Goal: Information Seeking & Learning: Learn about a topic

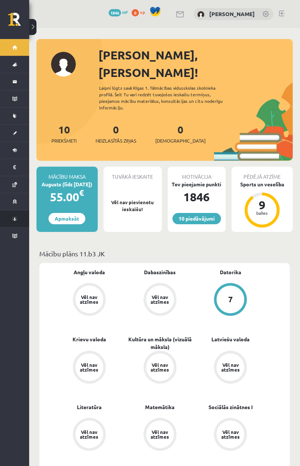
click at [14, 212] on link "Konferences" at bounding box center [14, 219] width 29 height 17
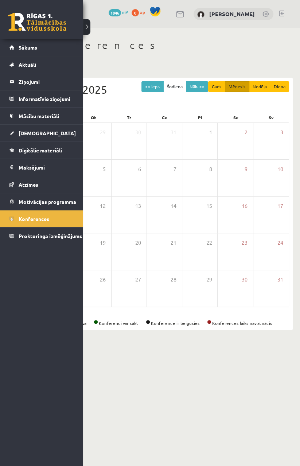
click at [246, 364] on body "10 Dāvanas 1846 mP 0 xp Vladislava Smirnova Sākums Aktuāli Kā mācīties eSKOLĀ K…" at bounding box center [150, 233] width 300 height 466
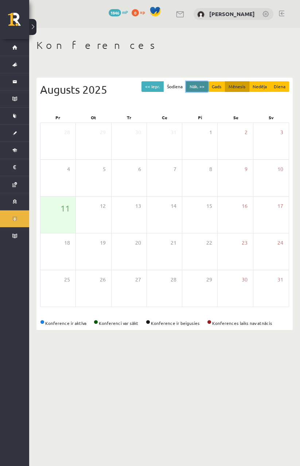
click at [199, 85] on button "Nāk. >>" at bounding box center [197, 86] width 22 height 11
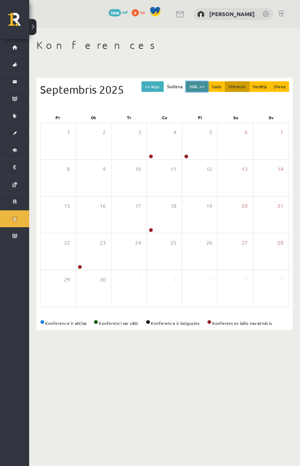
click at [205, 91] on button "Nāk. >>" at bounding box center [197, 86] width 22 height 11
click at [203, 88] on button "Nāk. >>" at bounding box center [197, 86] width 22 height 11
click at [201, 91] on button "Nāk. >>" at bounding box center [197, 86] width 22 height 11
click at [199, 91] on button "Nāk. >>" at bounding box center [197, 86] width 22 height 11
click at [199, 99] on div "<< Iepr. Šodiena Nāk. >> Gads Mēnesis Nedēļa Diena Janvāris 2026" at bounding box center [164, 96] width 249 height 31
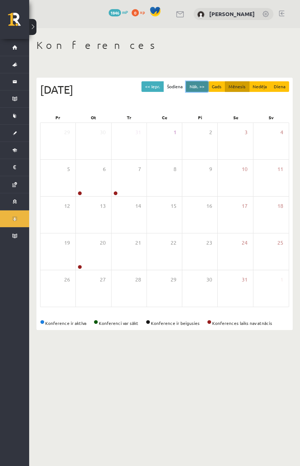
click at [204, 87] on button "Nāk. >>" at bounding box center [197, 86] width 22 height 11
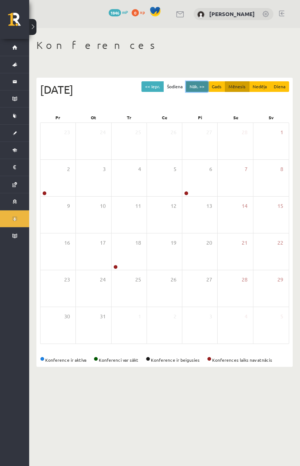
click at [204, 87] on button "Nāk. >>" at bounding box center [197, 86] width 22 height 11
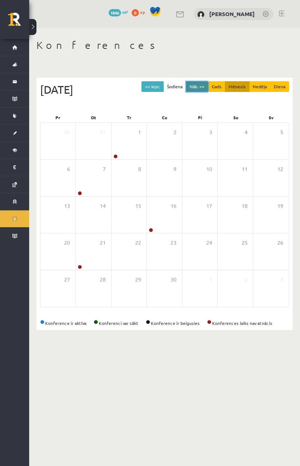
click at [204, 87] on button "Nāk. >>" at bounding box center [197, 86] width 22 height 11
click at [158, 89] on button "<< Iepr." at bounding box center [153, 86] width 22 height 11
click at [157, 85] on button "<< Iepr." at bounding box center [153, 86] width 22 height 11
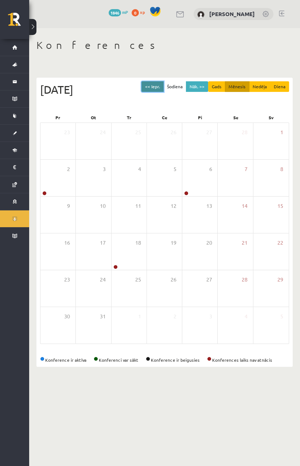
click at [162, 84] on button "<< Iepr." at bounding box center [153, 86] width 22 height 11
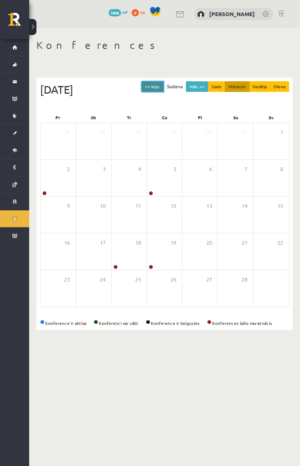
click at [162, 83] on button "<< Iepr." at bounding box center [153, 86] width 22 height 11
click at [162, 84] on button "<< Iepr." at bounding box center [153, 86] width 22 height 11
click at [162, 83] on button "<< Iepr." at bounding box center [153, 86] width 22 height 11
click at [159, 84] on button "<< Iepr." at bounding box center [153, 86] width 22 height 11
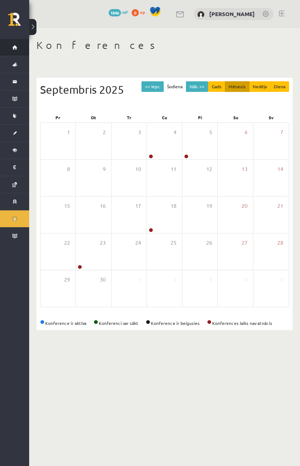
click at [13, 39] on link "Sākums" at bounding box center [14, 47] width 29 height 17
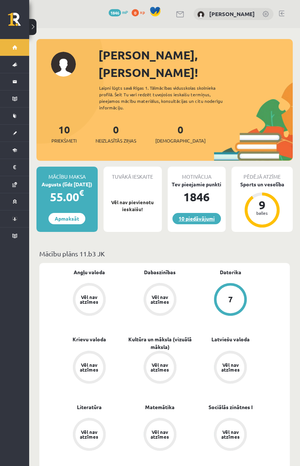
click at [207, 213] on link "10 piedāvājumi" at bounding box center [197, 218] width 49 height 11
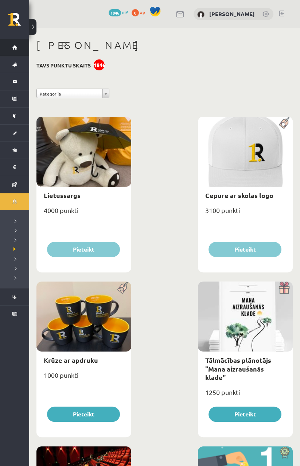
click at [11, 53] on link "Sākums" at bounding box center [14, 47] width 29 height 17
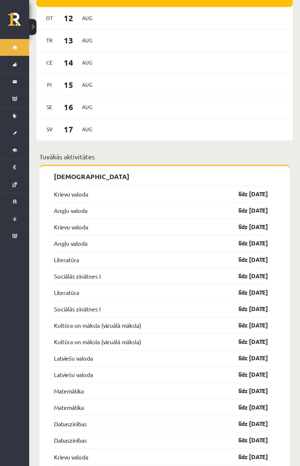
scroll to position [601, 0]
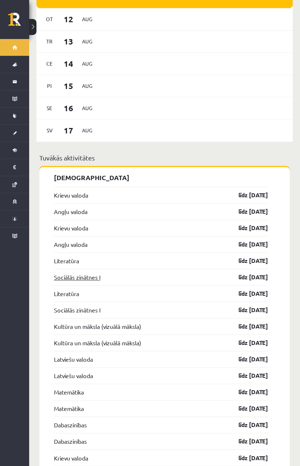
click at [65, 273] on link "Sociālās zinātnes I" at bounding box center [77, 277] width 46 height 9
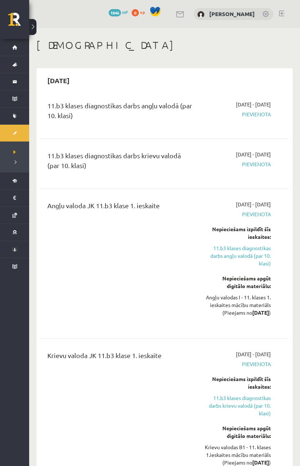
click at [257, 119] on div "[DATE] - [DATE] [GEOGRAPHIC_DATA]" at bounding box center [238, 114] width 78 height 26
click at [262, 113] on span "Pievienota" at bounding box center [237, 115] width 67 height 8
click at [48, 263] on div "Angļu valoda JK 11.b3 klase 1. ieskaite" at bounding box center [120, 264] width 157 height 126
click at [16, 247] on link "Konferences" at bounding box center [14, 249] width 29 height 17
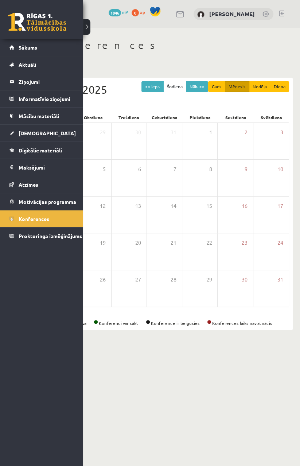
click at [226, 379] on body "0 Dāvanas 1846 mP 0 xp [PERSON_NAME] Sākums Aktuāli Kā mācīties eSKOLĀ Kontakti…" at bounding box center [150, 233] width 300 height 466
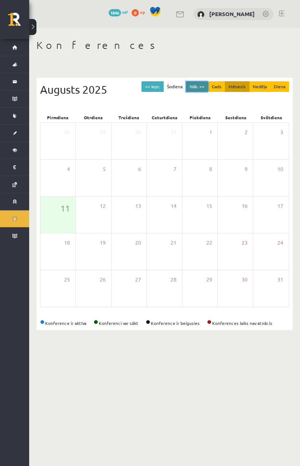
click at [200, 84] on button "Nāk. >>" at bounding box center [197, 86] width 22 height 11
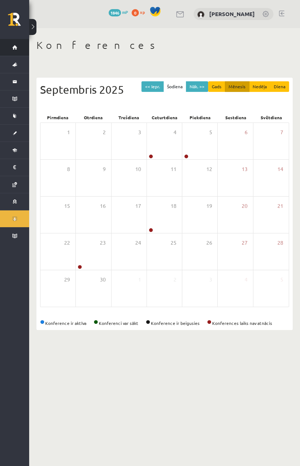
click at [17, 54] on link "Sākums" at bounding box center [14, 47] width 29 height 17
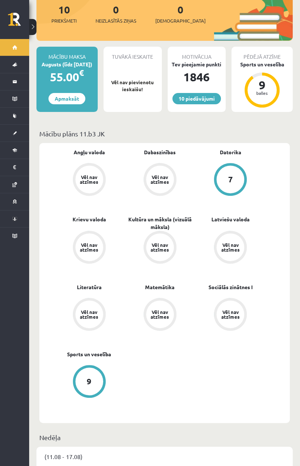
scroll to position [122, 0]
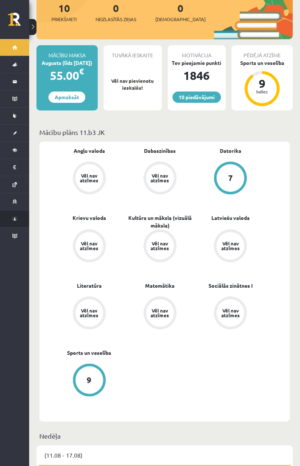
click at [15, 218] on link "Konferences" at bounding box center [14, 219] width 29 height 17
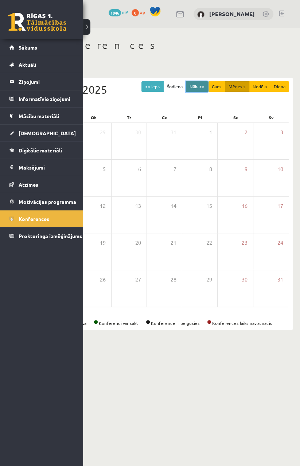
click at [201, 86] on button "Nāk. >>" at bounding box center [197, 86] width 22 height 11
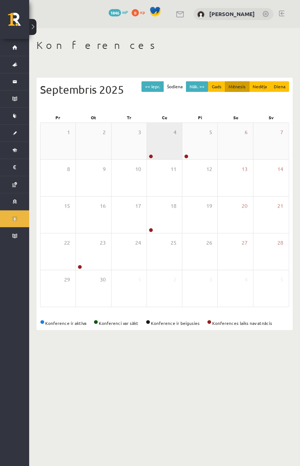
click at [150, 149] on div "4" at bounding box center [164, 141] width 35 height 36
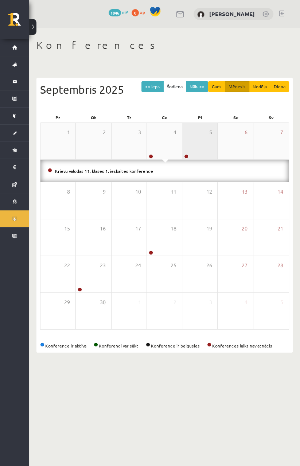
click at [189, 138] on div "5" at bounding box center [199, 141] width 35 height 36
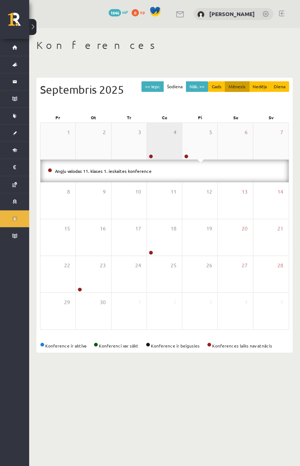
click at [161, 142] on div "4" at bounding box center [164, 141] width 35 height 36
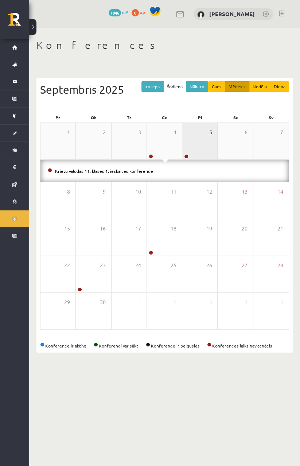
click at [211, 136] on span "5" at bounding box center [210, 132] width 3 height 8
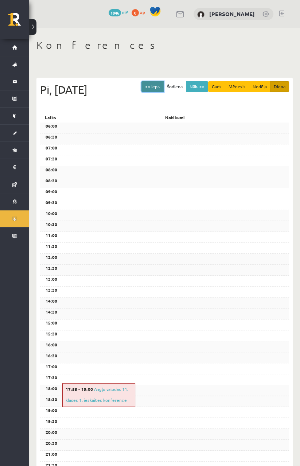
click at [160, 91] on button "<< Iepr." at bounding box center [153, 86] width 22 height 11
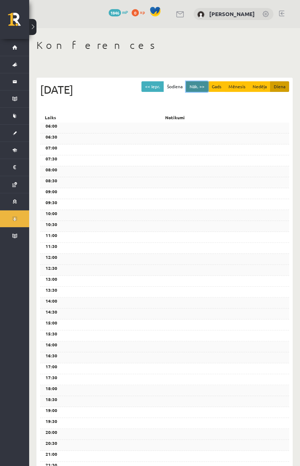
click at [208, 86] on button "Nāk. >>" at bounding box center [197, 86] width 22 height 11
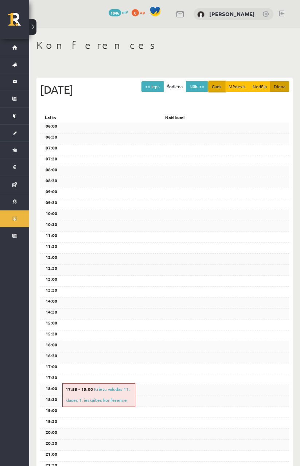
click at [221, 90] on button "Gads" at bounding box center [216, 86] width 17 height 11
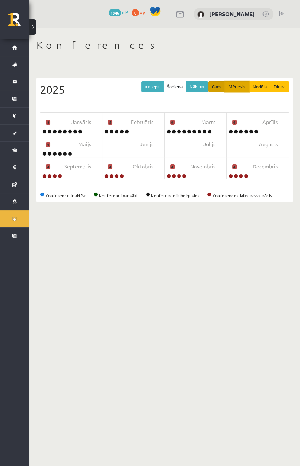
click at [238, 86] on button "Mēnesis" at bounding box center [237, 86] width 24 height 11
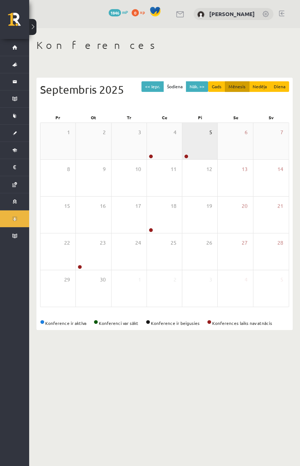
click at [211, 135] on span "5" at bounding box center [210, 132] width 3 height 8
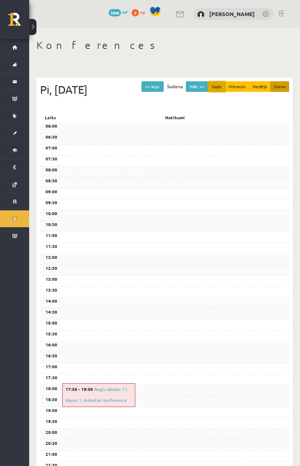
click at [219, 86] on button "Gads" at bounding box center [216, 86] width 17 height 11
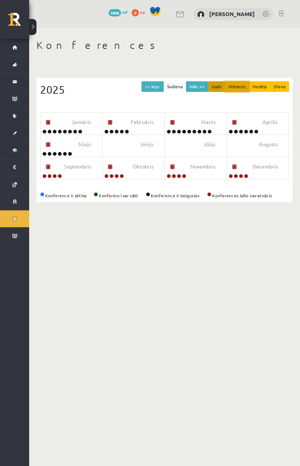
click at [236, 86] on button "Mēnesis" at bounding box center [237, 86] width 24 height 11
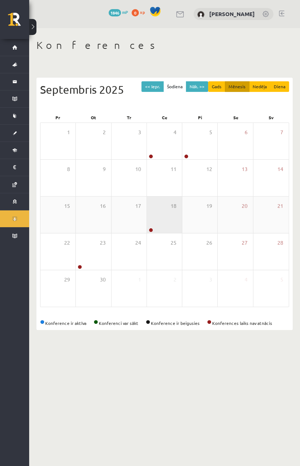
click at [149, 229] on link at bounding box center [151, 230] width 4 height 4
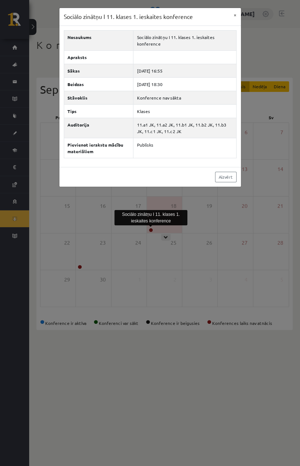
click at [187, 284] on div "Sociālo zinātņu I 11. klases 1. ieskaites konference × Nosaukums Sociālo zinātņ…" at bounding box center [150, 233] width 300 height 466
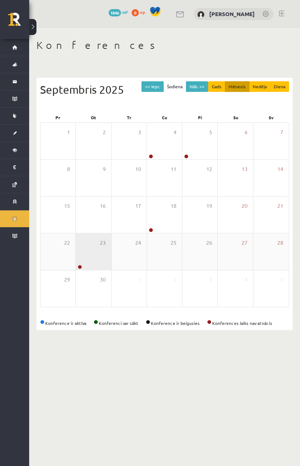
click at [79, 266] on link at bounding box center [80, 267] width 4 height 4
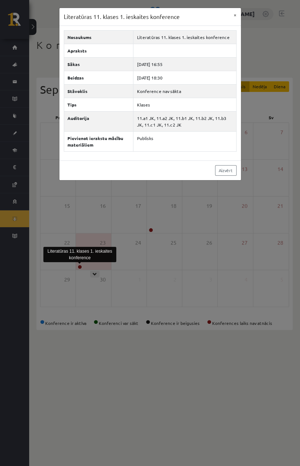
click at [214, 284] on div "Literatūras 11. klases 1. ieskaites konference × Nosaukums Literatūras 11. klas…" at bounding box center [150, 233] width 300 height 466
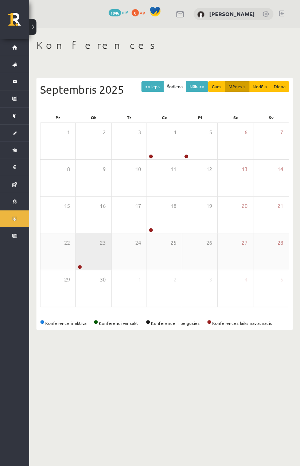
click at [80, 266] on link at bounding box center [80, 267] width 4 height 4
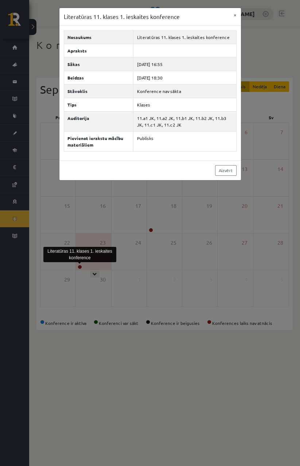
click at [243, 292] on div "Literatūras 11. klases 1. ieskaites konference × Nosaukums Literatūras 11. klas…" at bounding box center [150, 233] width 300 height 466
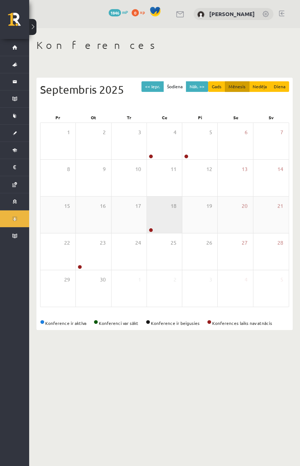
click at [152, 230] on link at bounding box center [151, 230] width 4 height 4
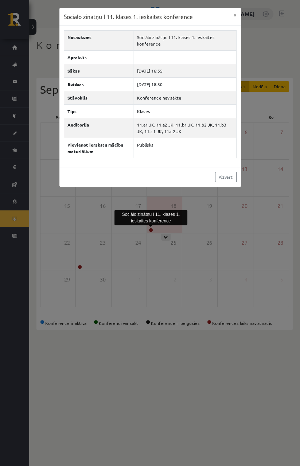
click at [210, 287] on div "Sociālo zinātņu I 11. klases 1. ieskaites konference × Nosaukums Sociālo zinātņ…" at bounding box center [150, 233] width 300 height 466
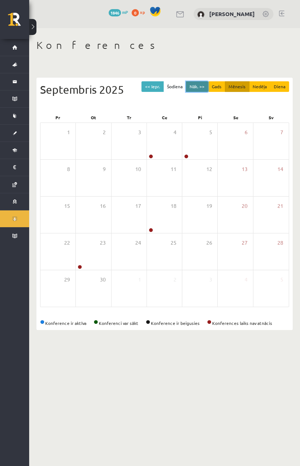
click at [205, 85] on button "Nāk. >>" at bounding box center [197, 86] width 22 height 11
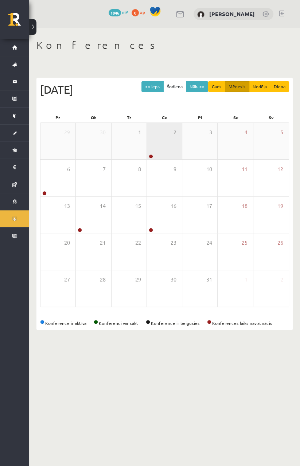
click at [151, 155] on link at bounding box center [151, 156] width 4 height 4
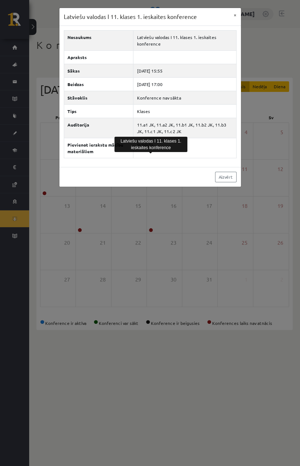
click at [241, 297] on div "Latviešu valodas I 11. klases 1. ieskaites konference × Nosaukums Latviešu valo…" at bounding box center [150, 233] width 300 height 466
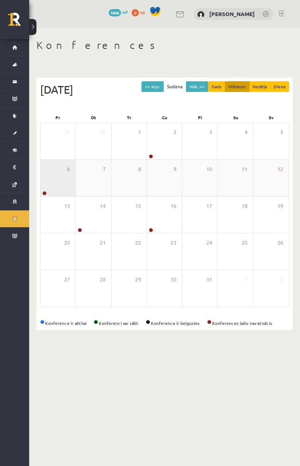
click at [44, 191] on link at bounding box center [44, 193] width 4 height 4
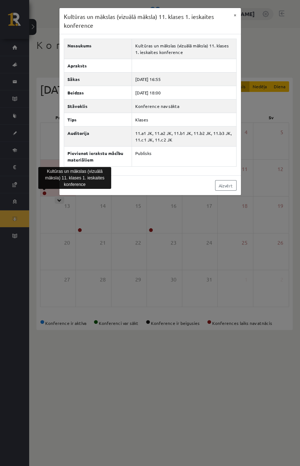
click at [232, 289] on div "Kultūras un mākslas (vizuālā māksla) 11. klases 1. ieskaites konference × Nosau…" at bounding box center [150, 233] width 300 height 466
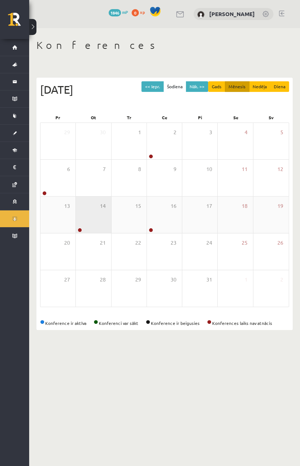
click at [80, 230] on link at bounding box center [80, 230] width 4 height 4
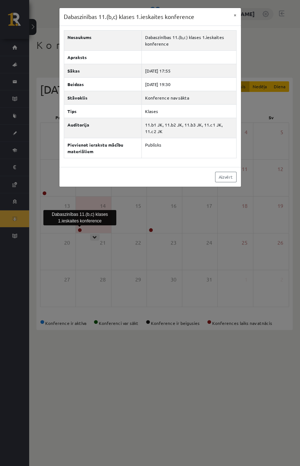
click at [234, 291] on div "Dabaszinības 11.(b,c) klases 1.ieskaites konference × Nosaukums Dabaszinības 11…" at bounding box center [150, 233] width 300 height 466
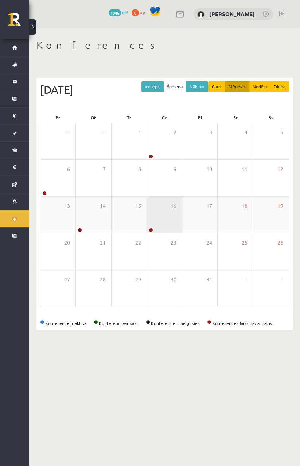
click at [150, 231] on link at bounding box center [151, 230] width 4 height 4
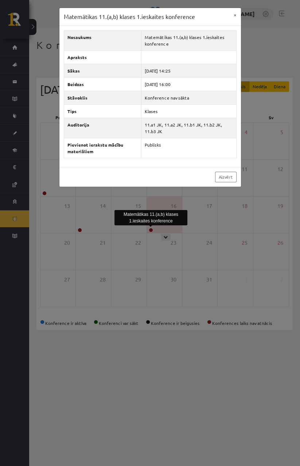
click at [251, 291] on div "Matemātikas 11.(a,b) klases 1.ieskaites konference × Nosaukums Matemātikas 11.(…" at bounding box center [150, 233] width 300 height 466
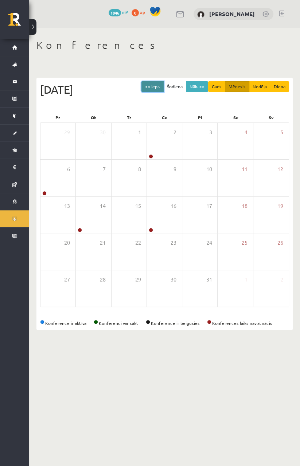
click at [147, 82] on button "<< Iepr." at bounding box center [153, 86] width 22 height 11
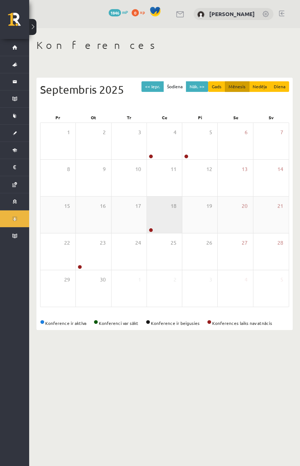
click at [151, 230] on link at bounding box center [151, 230] width 4 height 4
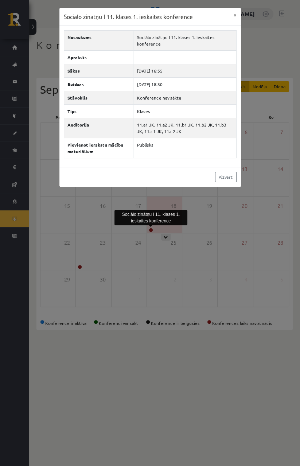
click at [236, 283] on div "Sociālo zinātņu I 11. klases 1. ieskaites konference × Nosaukums Sociālo zinātņ…" at bounding box center [150, 233] width 300 height 466
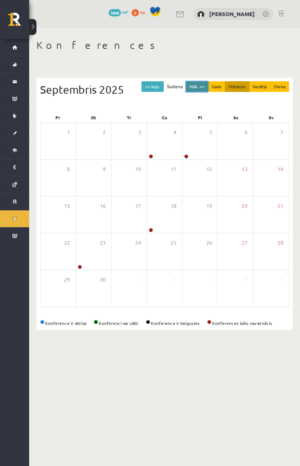
click at [203, 89] on button "Nāk. >>" at bounding box center [197, 86] width 22 height 11
click at [206, 88] on button "Nāk. >>" at bounding box center [197, 86] width 22 height 11
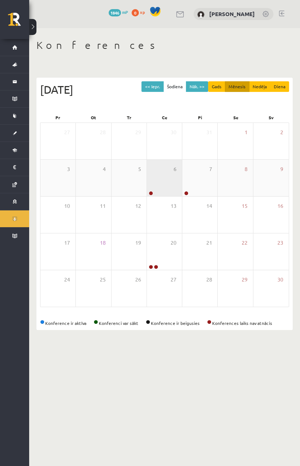
click at [152, 193] on link at bounding box center [151, 193] width 4 height 4
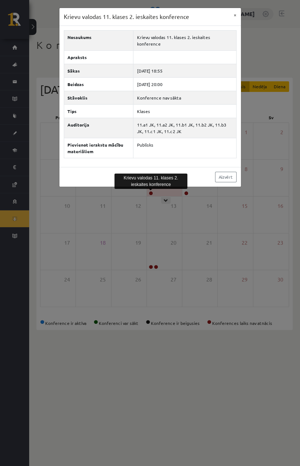
click at [222, 271] on div "Krievu valodas 11. klases 2. ieskaites konference × Nosaukums Krievu valodas 11…" at bounding box center [150, 233] width 300 height 466
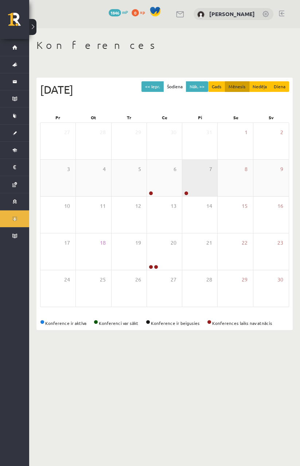
click at [186, 193] on link at bounding box center [186, 193] width 4 height 4
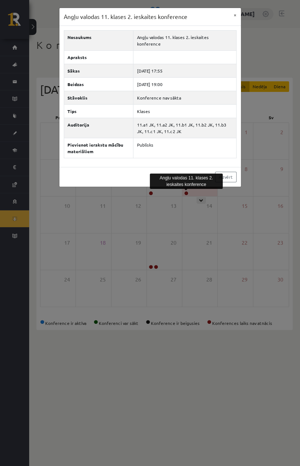
click at [222, 272] on div "Angļu valodas 11. klases 2. ieskaites konference × Nosaukums Angļu valodas 11. …" at bounding box center [150, 233] width 300 height 466
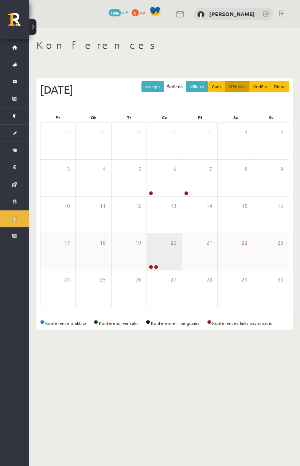
click at [164, 246] on div "20" at bounding box center [164, 252] width 35 height 36
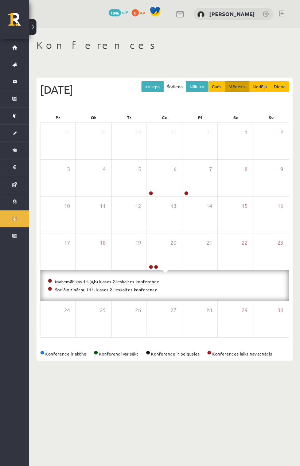
click at [124, 281] on link "Matemātikas 11.(a,b) klases 2.ieskaites konference" at bounding box center [107, 282] width 104 height 6
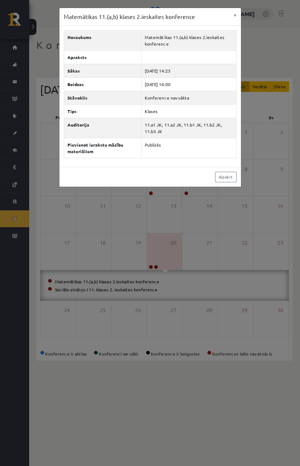
click at [189, 364] on div "Matemātikas 11.(a,b) klases 2.ieskaites konference × Nosaukums Matemātikas 11.(…" at bounding box center [150, 233] width 300 height 466
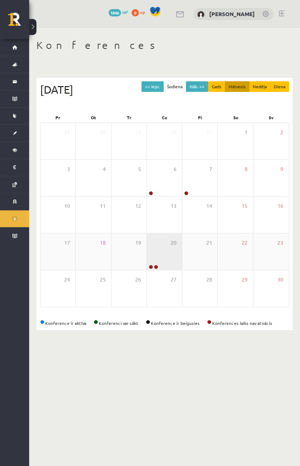
click at [161, 254] on div "20" at bounding box center [164, 252] width 35 height 36
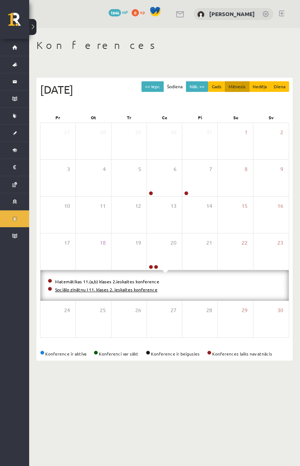
click at [111, 290] on link "Sociālo zinātņu I 11. klases 2. ieskaites konference" at bounding box center [106, 290] width 103 height 6
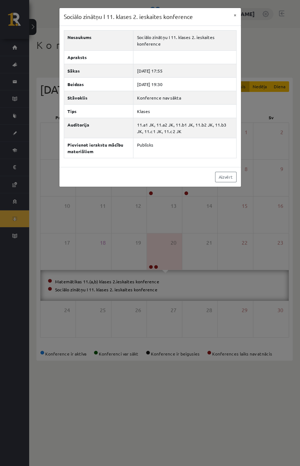
click at [178, 364] on div "Sociālo zinātņu I 11. klases 2. ieskaites konference × Nosaukums Sociālo zinātņ…" at bounding box center [150, 233] width 300 height 466
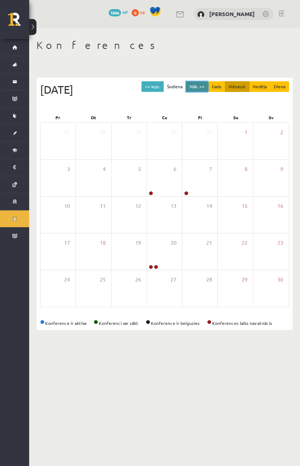
click at [208, 86] on button "Nāk. >>" at bounding box center [197, 86] width 22 height 11
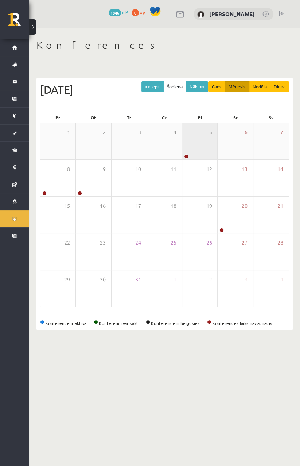
click at [186, 158] on link at bounding box center [186, 156] width 4 height 4
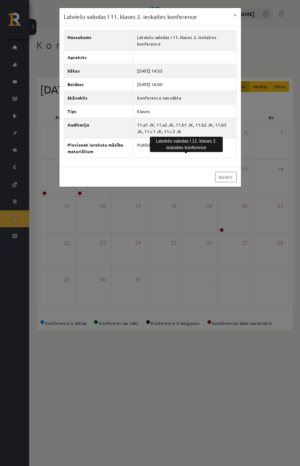
click at [258, 282] on div "Latviešu valodas I 11. klases 2. ieskaites konference × Nosaukums Latviešu valo…" at bounding box center [150, 233] width 300 height 466
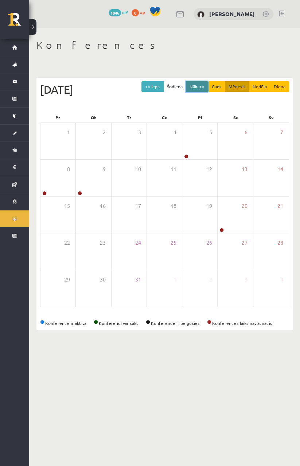
click at [204, 87] on button "Nāk. >>" at bounding box center [197, 86] width 22 height 11
click at [162, 87] on button "<< Iepr." at bounding box center [153, 86] width 22 height 11
click at [186, 157] on link at bounding box center [186, 156] width 4 height 4
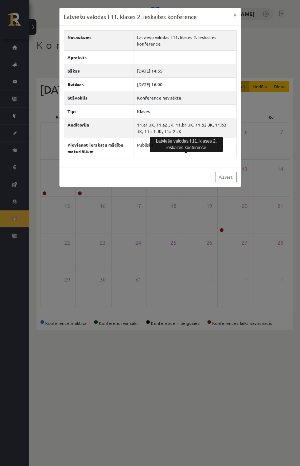
click at [208, 281] on div "Latviešu valodas I 11. klases 2. ieskaites konference × Nosaukums Latviešu valo…" at bounding box center [150, 233] width 300 height 466
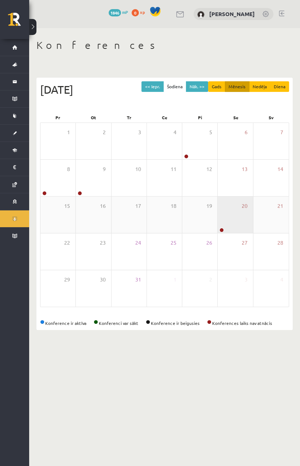
click at [223, 228] on link at bounding box center [222, 230] width 4 height 4
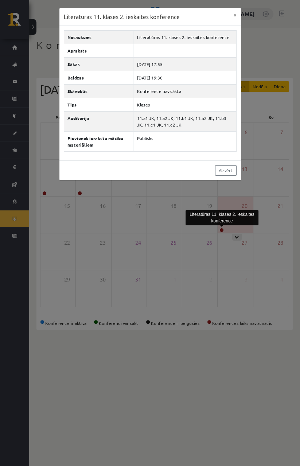
click at [223, 287] on div "Literatūras 11. klases 2. ieskaites konference × Nosaukums Literatūras 11. klas…" at bounding box center [150, 233] width 300 height 466
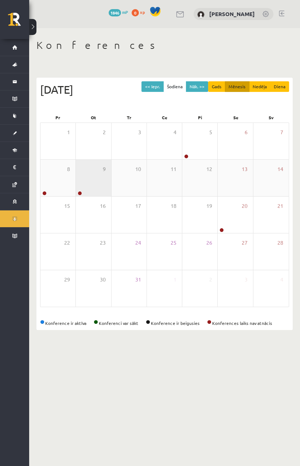
click at [81, 192] on link at bounding box center [80, 193] width 4 height 4
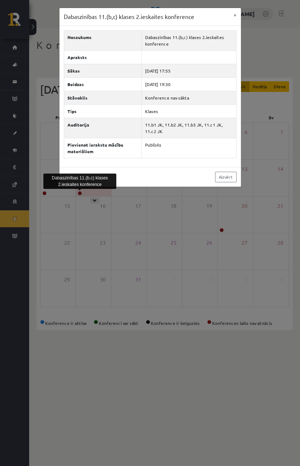
click at [214, 286] on div "Dabaszinības 11.(b,c) klases 2.ieskaites konference × Nosaukums Dabaszinības 11…" at bounding box center [150, 233] width 300 height 466
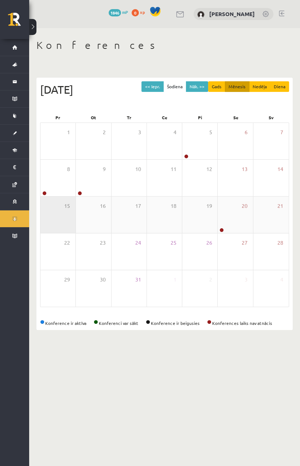
click at [42, 197] on div "15" at bounding box center [58, 215] width 35 height 36
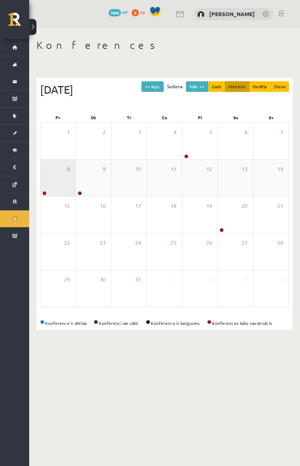
click at [44, 191] on link at bounding box center [44, 193] width 4 height 4
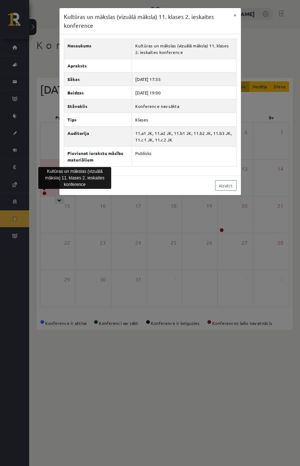
click at [216, 284] on div "Kultūras un mākslas (vizuālā māksla) 11. klases 2. ieskaites konference × Nosau…" at bounding box center [150, 233] width 300 height 466
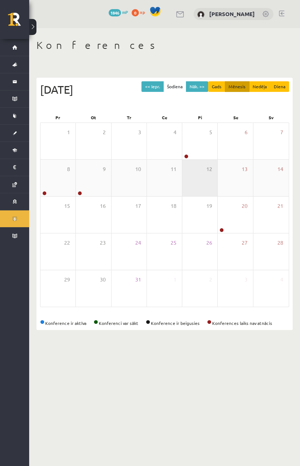
click at [189, 161] on div "12" at bounding box center [199, 178] width 35 height 36
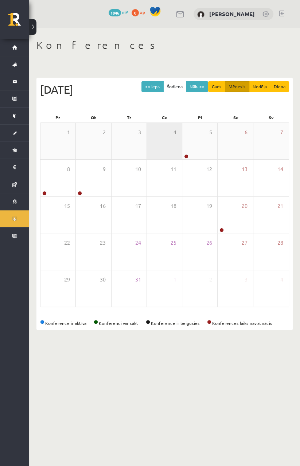
click at [182, 155] on div "4" at bounding box center [164, 141] width 35 height 36
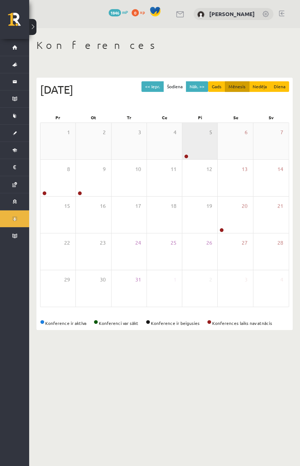
click at [187, 150] on div "5" at bounding box center [199, 141] width 35 height 36
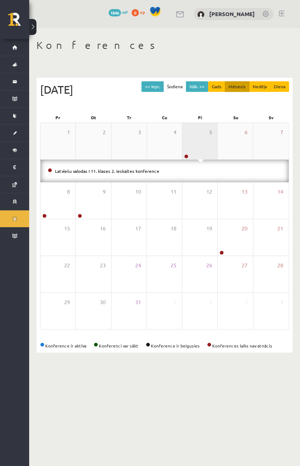
click at [208, 143] on div "5" at bounding box center [199, 141] width 35 height 36
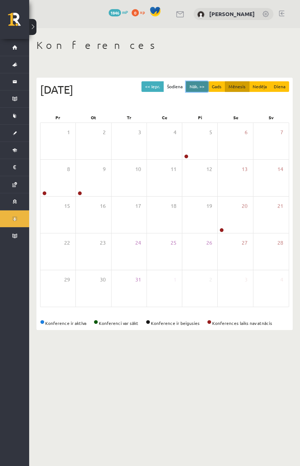
click at [202, 85] on button "Nāk. >>" at bounding box center [197, 86] width 22 height 11
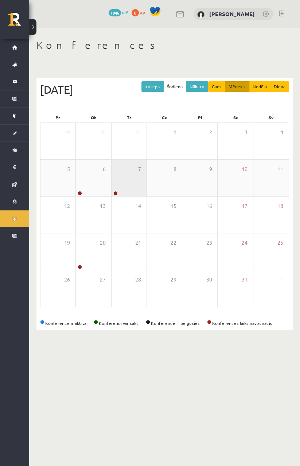
click at [113, 187] on div "7" at bounding box center [129, 178] width 35 height 36
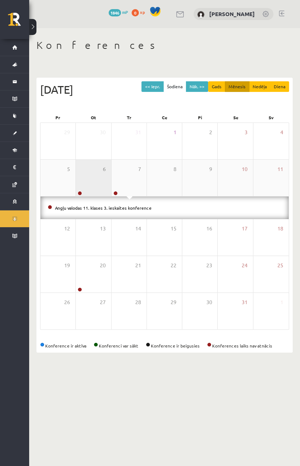
click at [99, 176] on div "6" at bounding box center [93, 178] width 35 height 36
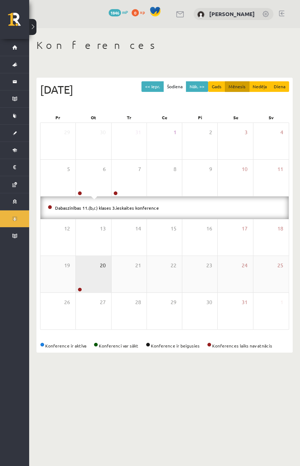
click at [101, 266] on span "20" at bounding box center [103, 266] width 6 height 8
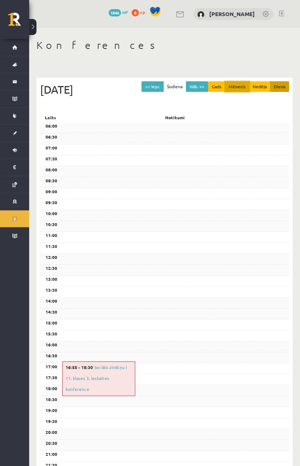
click at [234, 88] on button "Mēnesis" at bounding box center [237, 86] width 24 height 11
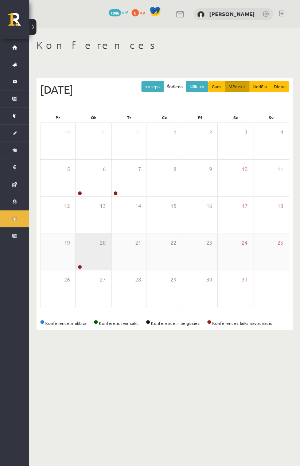
click at [81, 266] on link at bounding box center [80, 267] width 4 height 4
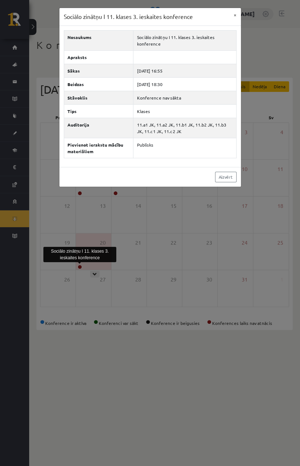
click at [184, 320] on div "Sociālo zinātņu I 11. klases 3. ieskaites konference × Nosaukums Sociālo zinātņ…" at bounding box center [150, 233] width 300 height 466
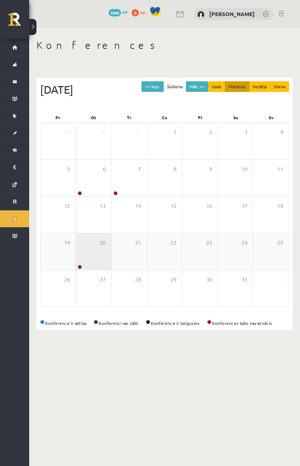
click at [79, 265] on link at bounding box center [80, 267] width 4 height 4
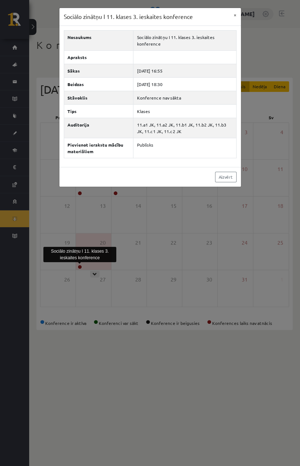
click at [199, 359] on div "Sociālo zinātņu I 11. klases 3. ieskaites konference × Nosaukums Sociālo zinātņ…" at bounding box center [150, 233] width 300 height 466
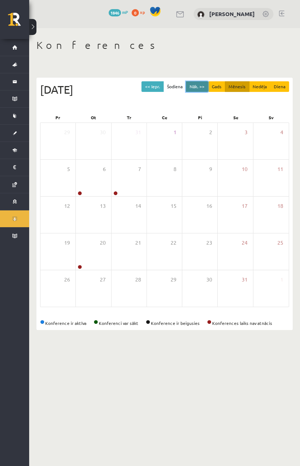
click at [200, 86] on button "Nāk. >>" at bounding box center [197, 86] width 22 height 11
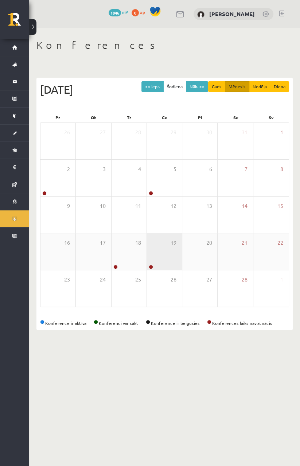
click at [149, 268] on link at bounding box center [151, 267] width 4 height 4
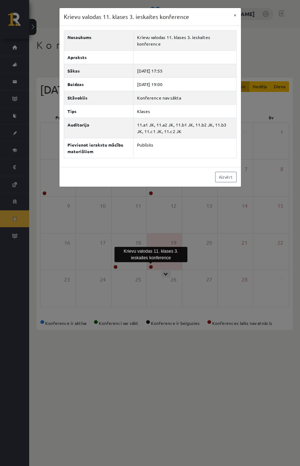
click at [153, 355] on div "Krievu valodas 11. klases 3. ieskaites konference × Nosaukums Krievu valodas 11…" at bounding box center [150, 233] width 300 height 466
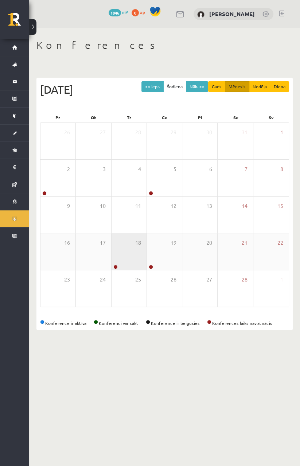
click at [119, 265] on div "18" at bounding box center [129, 252] width 35 height 36
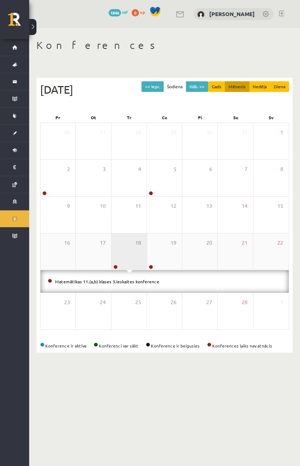
click at [124, 251] on div "18" at bounding box center [129, 252] width 35 height 36
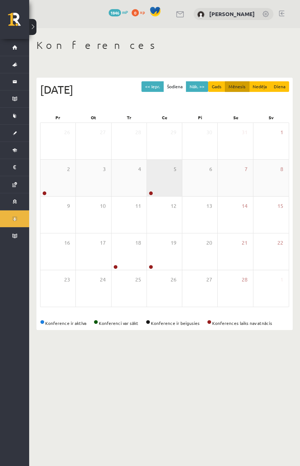
click at [152, 193] on link at bounding box center [151, 193] width 4 height 4
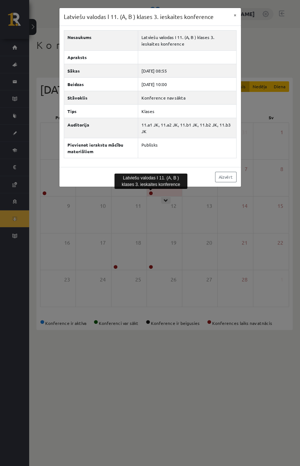
click at [151, 285] on div "Latviešu valodas I 11. (A, B ) klases 3. ieskaites konference × Nosaukums Latvi…" at bounding box center [150, 233] width 300 height 466
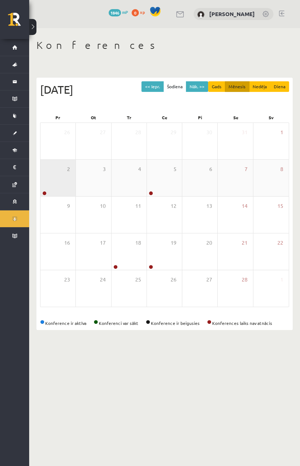
click at [54, 183] on div "2" at bounding box center [58, 178] width 35 height 36
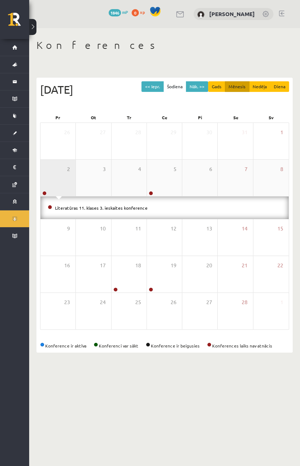
click at [62, 177] on div "2" at bounding box center [58, 178] width 35 height 36
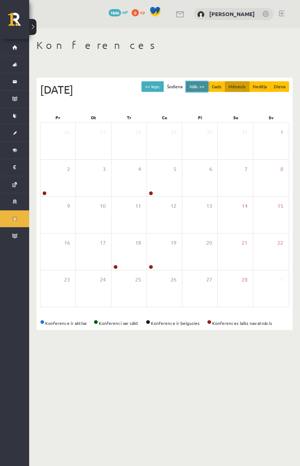
click at [207, 85] on button "Nāk. >>" at bounding box center [197, 86] width 22 height 11
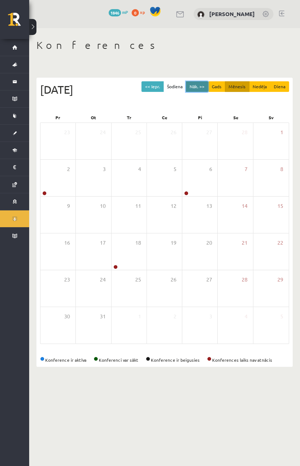
click at [204, 83] on button "Nāk. >>" at bounding box center [197, 86] width 22 height 11
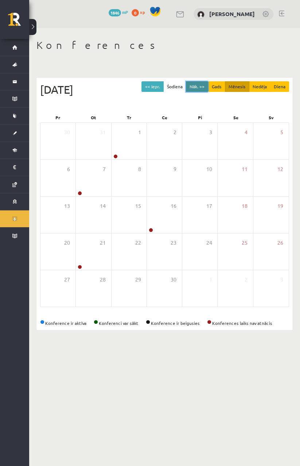
click at [202, 86] on button "Nāk. >>" at bounding box center [197, 86] width 22 height 11
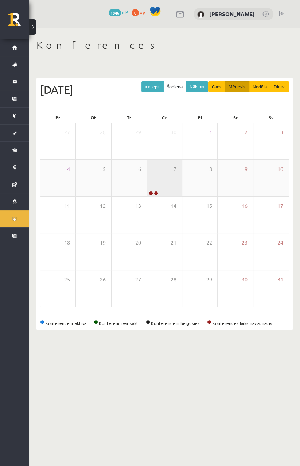
click at [163, 177] on div "7" at bounding box center [164, 178] width 35 height 36
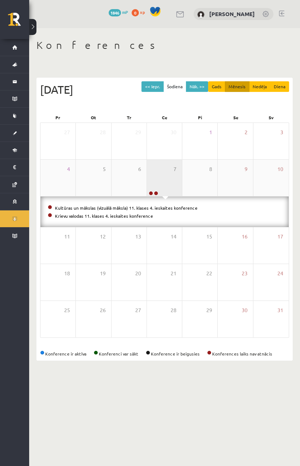
click at [174, 179] on div "7" at bounding box center [164, 178] width 35 height 36
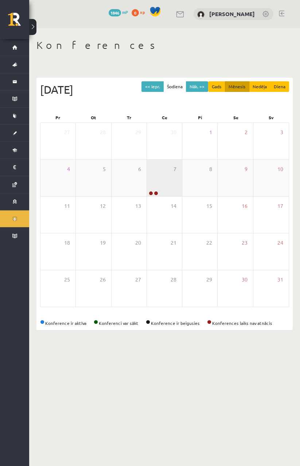
click at [157, 193] on link at bounding box center [156, 193] width 4 height 4
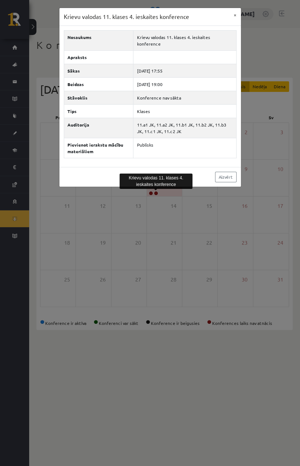
click at [181, 250] on div "Krievu valodas 11. klases 4. ieskaites konference × Nosaukums Krievu valodas 11…" at bounding box center [150, 233] width 300 height 466
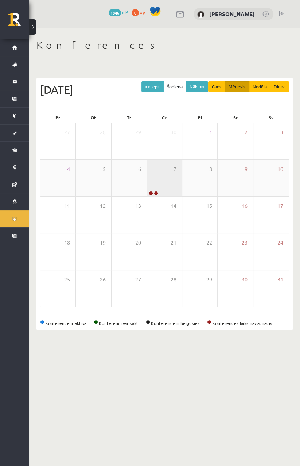
click at [151, 193] on link at bounding box center [151, 193] width 4 height 4
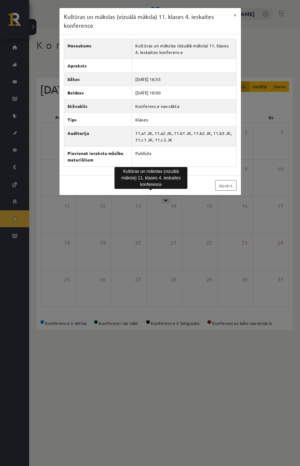
click at [166, 225] on div "Kultūras un mākslas (vizuālā māksla) 11. klases 4. ieskaites konference × Nosau…" at bounding box center [150, 233] width 300 height 466
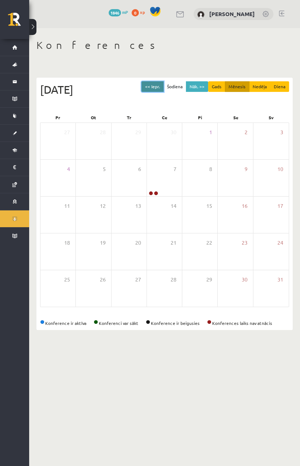
click at [164, 86] on button "<< Iepr." at bounding box center [153, 86] width 22 height 11
click at [10, 44] on link "Sākums" at bounding box center [14, 47] width 29 height 17
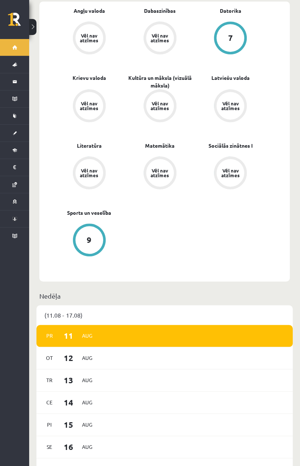
scroll to position [262, 0]
